Goal: Task Accomplishment & Management: Use online tool/utility

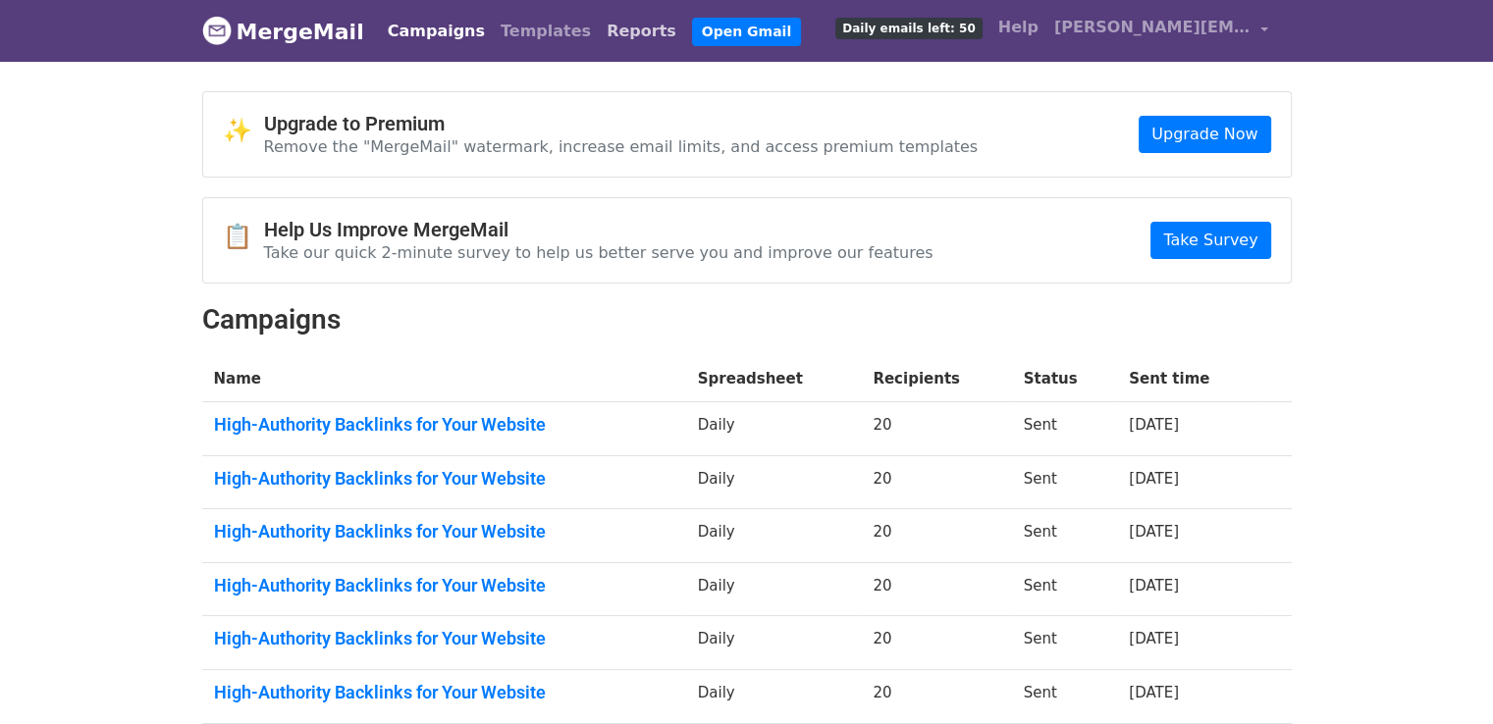
click at [599, 38] on link "Reports" at bounding box center [641, 31] width 85 height 39
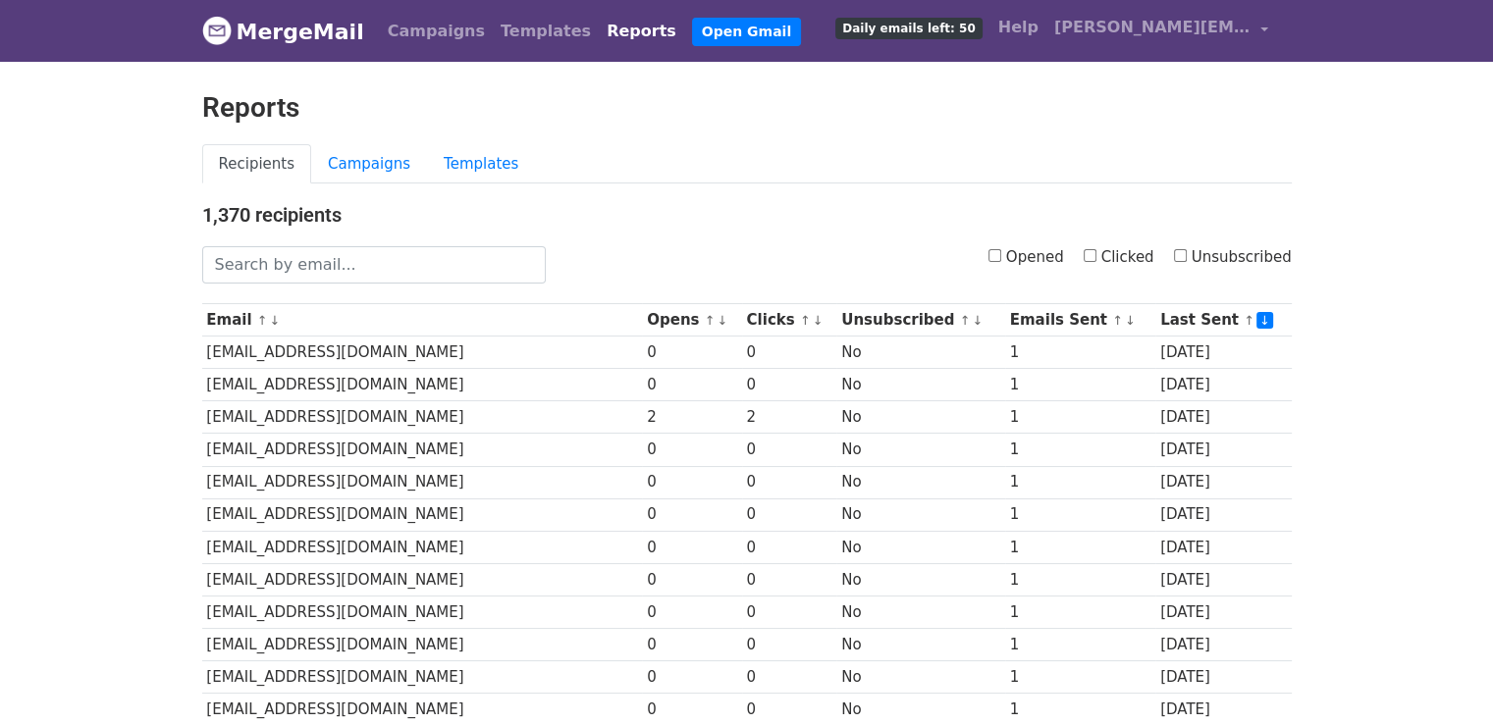
click at [993, 252] on div "Opened Clicked Unsubscribed" at bounding box center [933, 264] width 746 height 37
click at [1001, 258] on input "Opened" at bounding box center [994, 255] width 13 height 13
checkbox input "true"
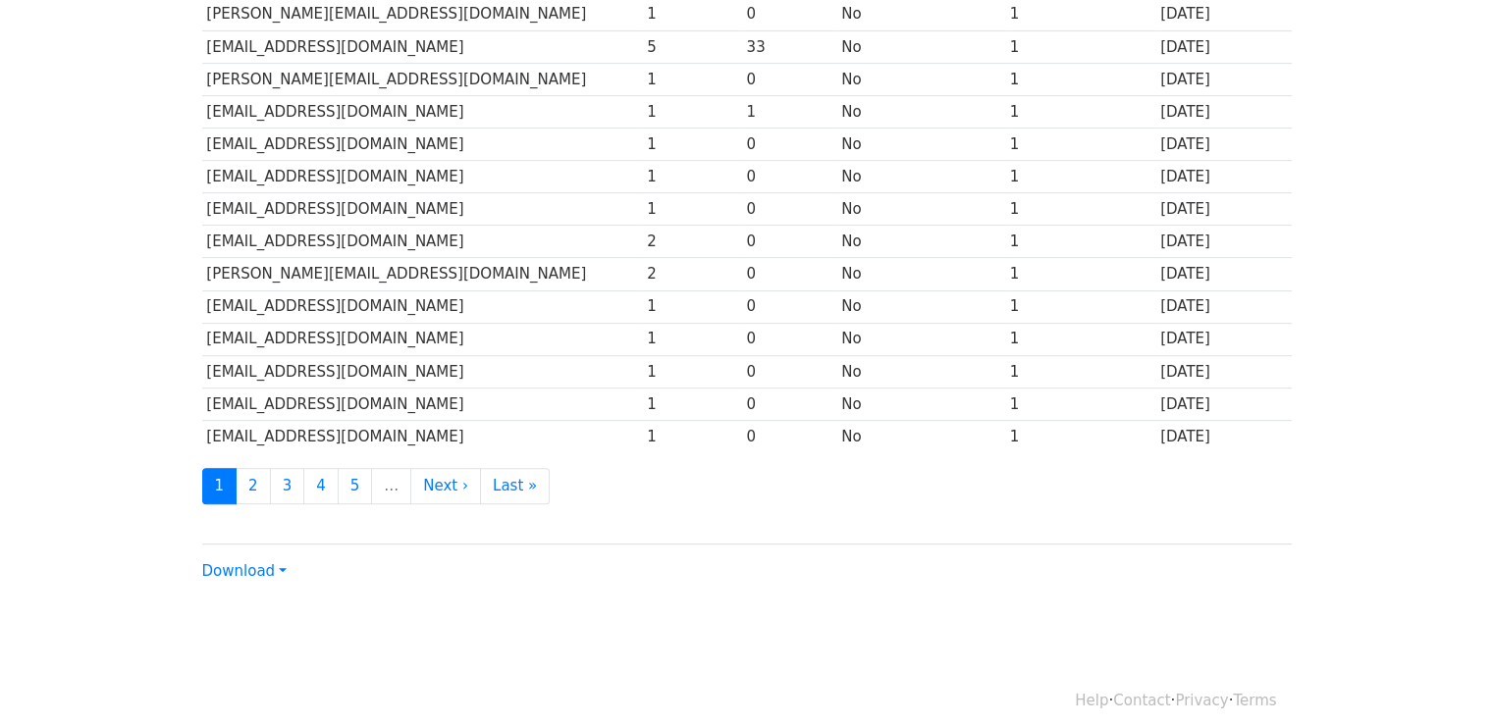
scroll to position [867, 0]
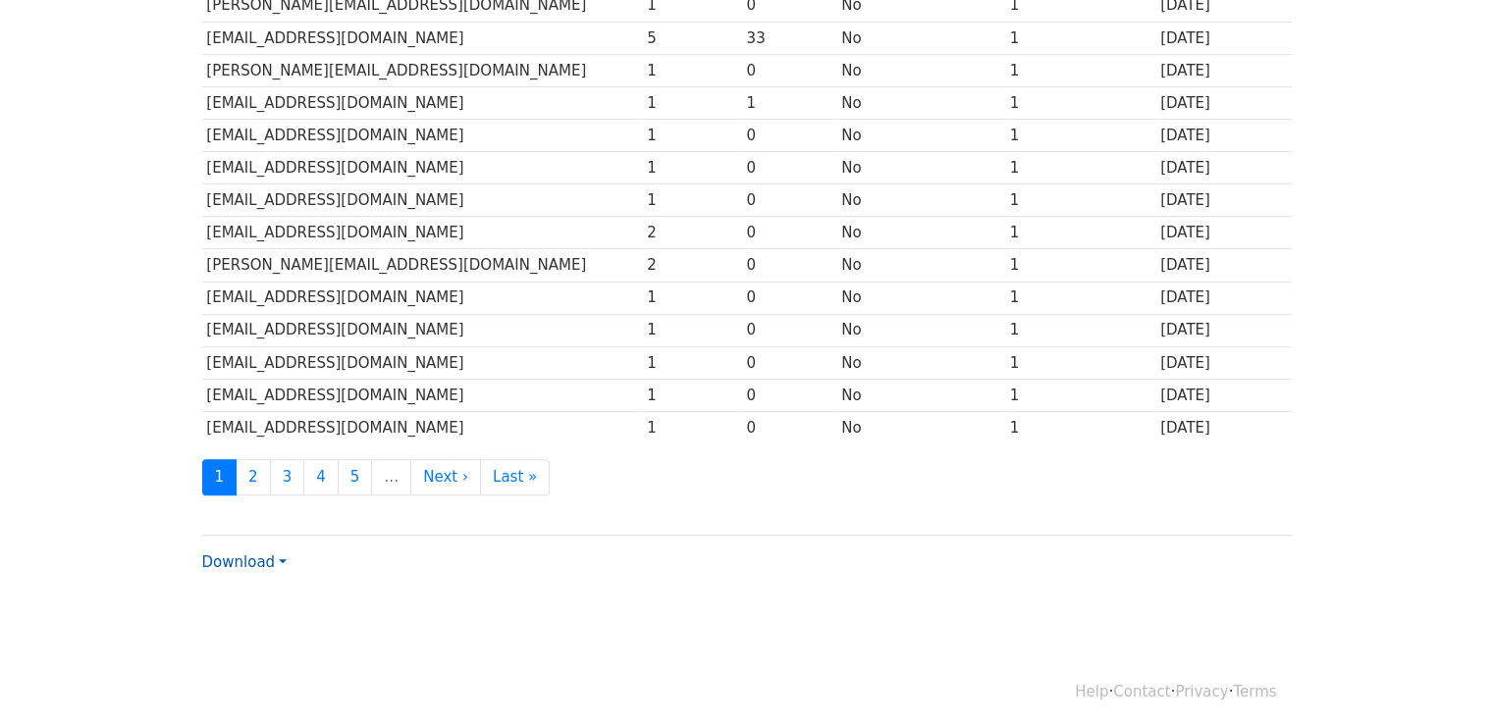
click at [262, 555] on link "Download" at bounding box center [244, 563] width 84 height 18
click at [263, 615] on link "Excel" at bounding box center [280, 630] width 155 height 31
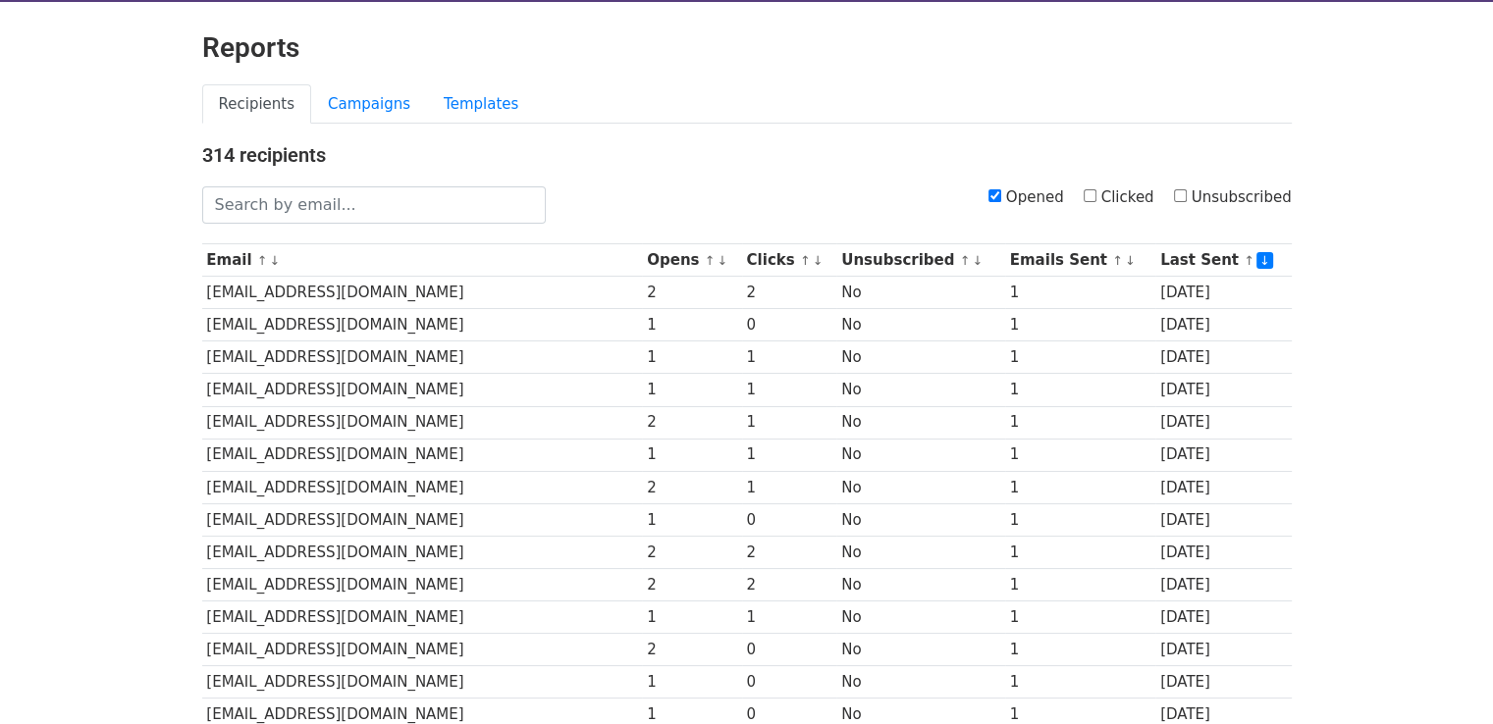
scroll to position [0, 0]
